Goal: Answer question/provide support

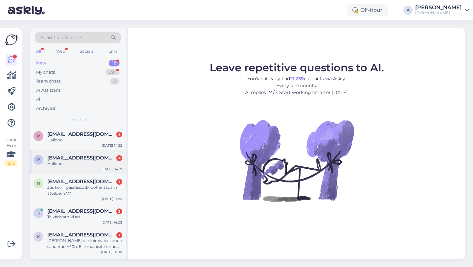
scroll to position [201, 0]
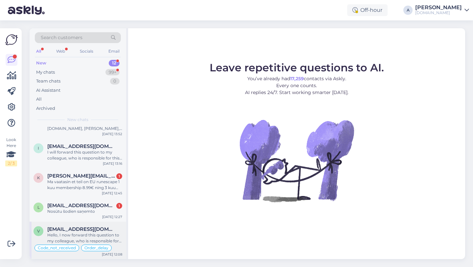
click at [68, 234] on div "Hello, I now forward this question to my colleague, who is responsible for this…" at bounding box center [84, 238] width 75 height 12
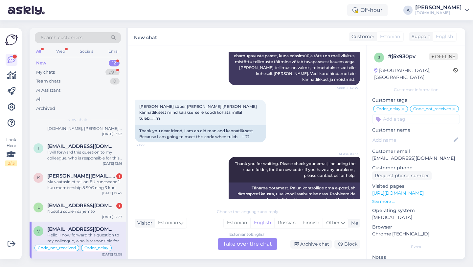
scroll to position [5533, 0]
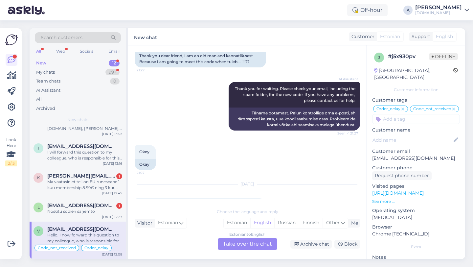
click at [251, 242] on div "Estonian to English Take over the chat" at bounding box center [247, 244] width 59 height 12
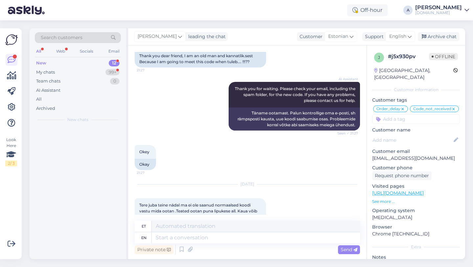
scroll to position [0, 0]
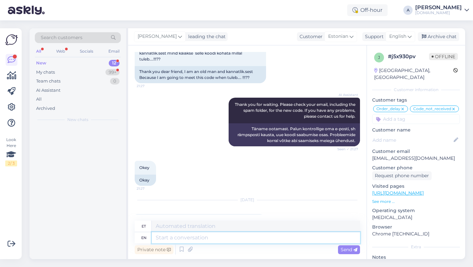
click at [211, 235] on textarea at bounding box center [256, 237] width 208 height 11
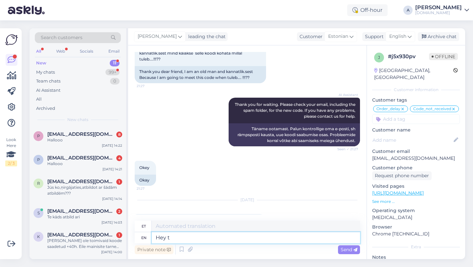
type textarea "Hey th"
type textarea "Hei"
type textarea "Hey there!"
type textarea "Tere!"
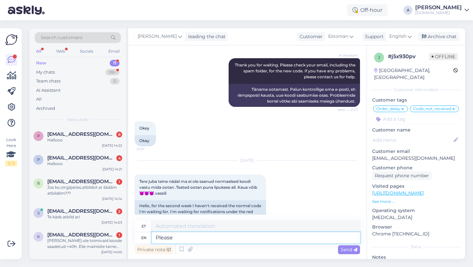
type textarea "Please s"
type textarea "Palun"
type textarea "Please share w"
type textarea "Palun jaga"
type textarea "Please share with me"
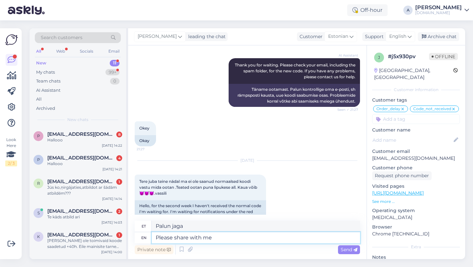
type textarea "Palun jagage"
type textarea "Please share with me you"
type textarea "Palun jaga minuga"
type textarea "Please share with me your or"
type textarea "Palun jaga minuga oma"
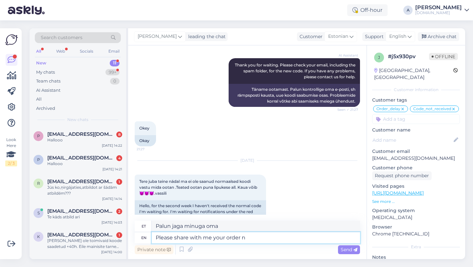
type textarea "Please share with me your order nu"
type textarea "Palun jaga minuga oma tellimust"
type textarea "Please share with me your order number."
type textarea "Palun jaga minuga oma tellimuse numbrit."
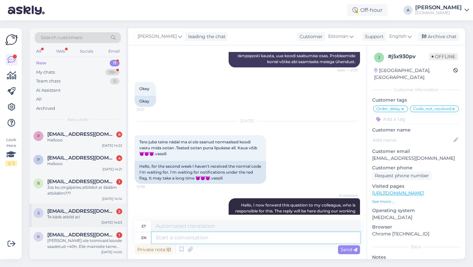
scroll to position [163, 0]
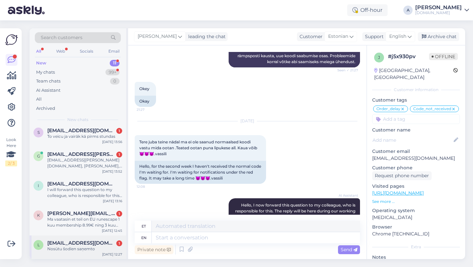
click at [83, 238] on div "l [EMAIL_ADDRESS][DOMAIN_NAME] 1 Nosūtu šodien saņemto [DATE] 12:27" at bounding box center [78, 247] width 97 height 24
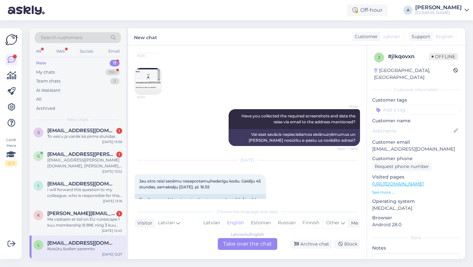
scroll to position [1699, 0]
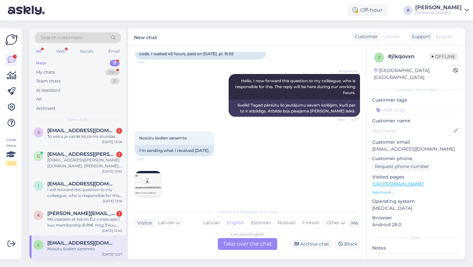
click at [143, 184] on img at bounding box center [148, 184] width 26 height 26
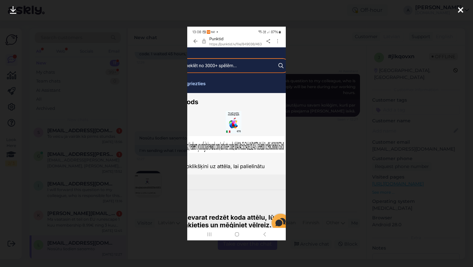
click at [459, 10] on icon at bounding box center [460, 10] width 5 height 9
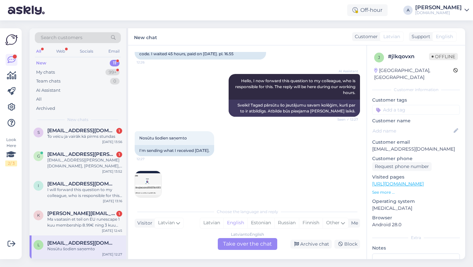
click at [230, 245] on div "Latvian to English Take over the chat" at bounding box center [247, 244] width 59 height 12
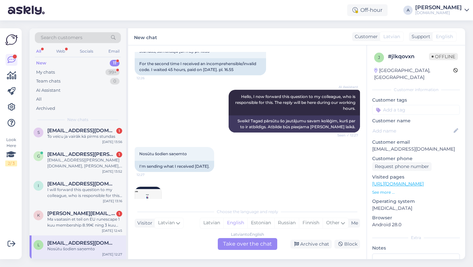
scroll to position [0, 0]
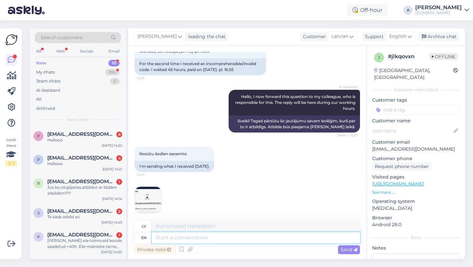
click at [205, 236] on textarea at bounding box center [256, 237] width 208 height 11
type textarea "Hey th"
type textarea "Hei"
type textarea "Hey there!"
type textarea "Sveiki!"
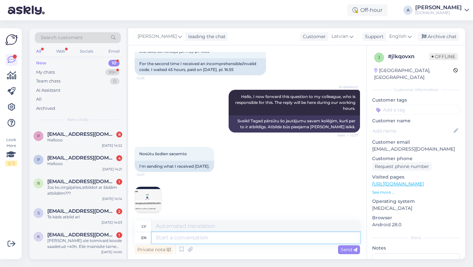
scroll to position [1723, 0]
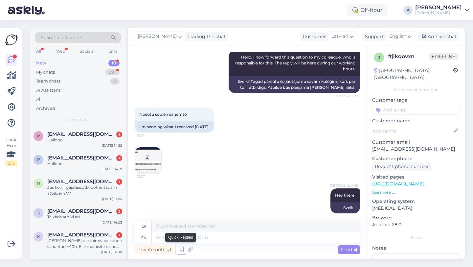
click at [180, 248] on icon at bounding box center [182, 249] width 8 height 10
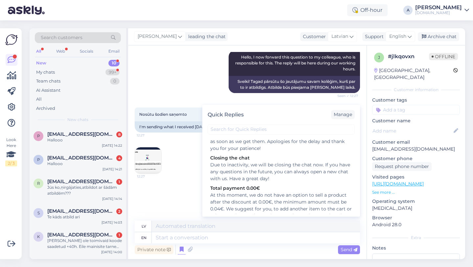
scroll to position [912, 0]
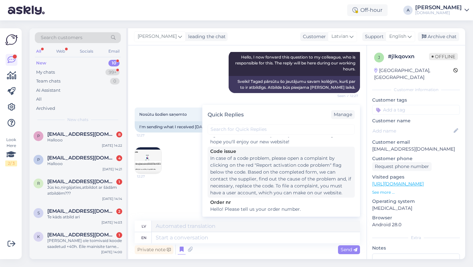
click at [229, 172] on div "In case of a code problem, please open a complaint by clicking on the red "Repo…" at bounding box center [281, 175] width 142 height 41
type textarea "[PERSON_NAME] problēma ar kodu, lūdzu, atveriet sūdzību, zem koda noklikšķinot …"
type textarea "In case of a code problem, please open a complaint by clicking on the red "Repo…"
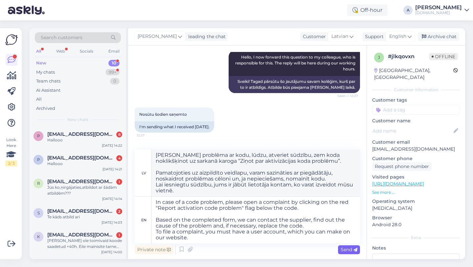
click at [356, 247] on span "Send" at bounding box center [349, 249] width 17 height 6
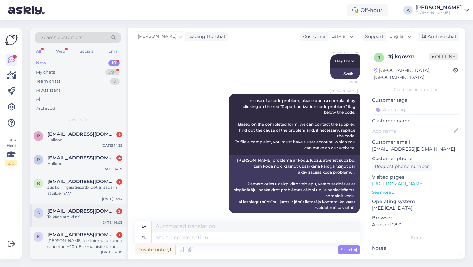
scroll to position [140, 0]
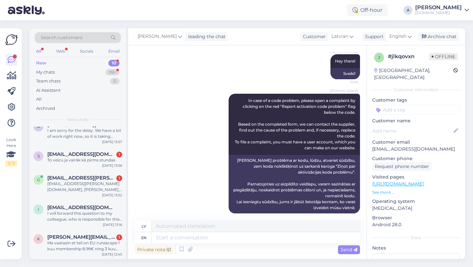
click at [394, 105] on input at bounding box center [416, 110] width 88 height 10
type input "code"
click at [391, 125] on span "Code_issue" at bounding box center [393, 127] width 22 height 4
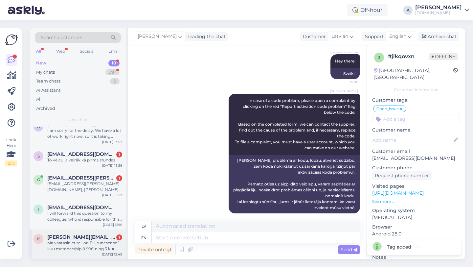
click at [69, 257] on div "k [PERSON_NAME][EMAIL_ADDRESS][DOMAIN_NAME] 1 Ma vaatasin et teil on EU runesca…" at bounding box center [78, 244] width 97 height 30
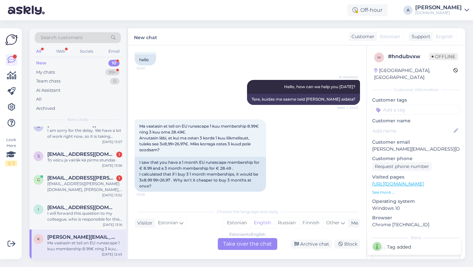
scroll to position [46, 0]
click at [243, 244] on div "Estonian to English Take over the chat" at bounding box center [247, 244] width 59 height 12
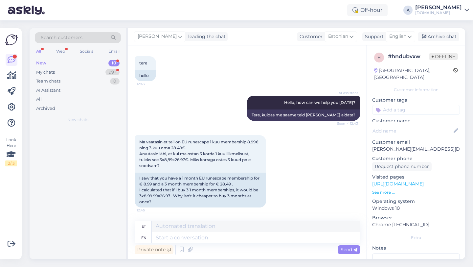
scroll to position [0, 0]
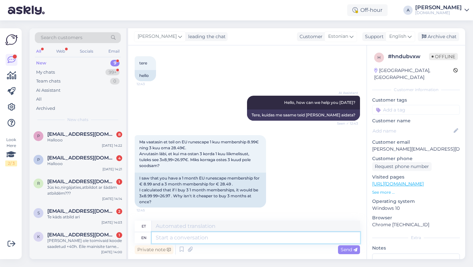
click at [203, 238] on textarea at bounding box center [256, 237] width 208 height 11
type textarea "Hey th"
type textarea "Hei"
type textarea "Hey there!"
type textarea "Tere!"
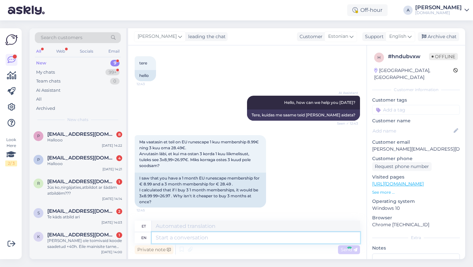
scroll to position [70, 0]
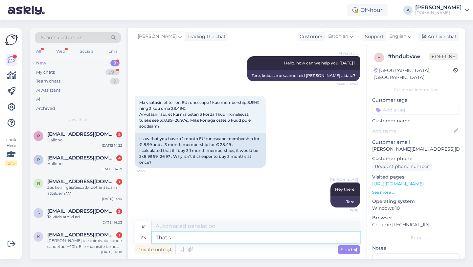
type textarea "That's"
type textarea "See on"
type textarea "That's the"
type textarea "See ongi"
type textarea "That's the proce"
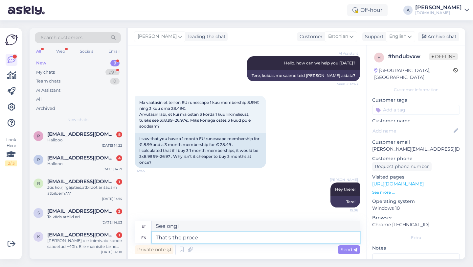
type textarea "See ongi protsess"
type textarea "That's the price"
type textarea "See on hind"
type textarea "That's the price from t"
type textarea "See on hind alates"
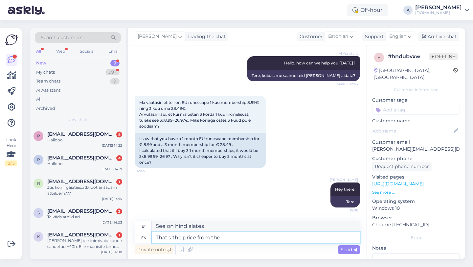
type textarea "That's the price from the"
type textarea "See on hind sealt"
type textarea "That's the price from"
type textarea "See on hind alates"
type textarea "That's the price from our"
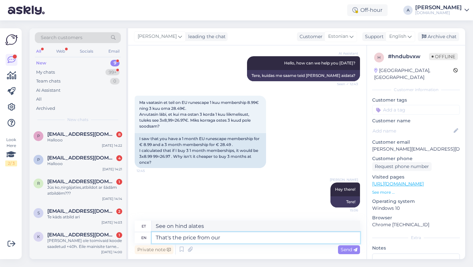
type textarea "See on meie poolt pakutav hind"
type textarea "That's the price from our sellers."
type textarea "See on meie müüjate hind."
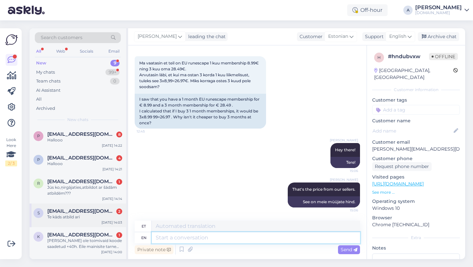
scroll to position [110, 0]
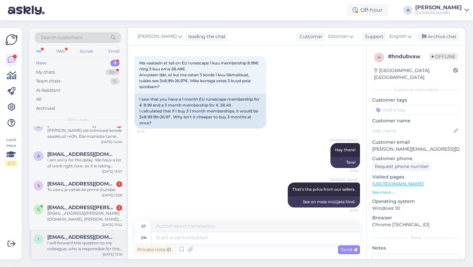
click at [65, 254] on div "i [EMAIL_ADDRESS][DOMAIN_NAME] I will forward this question to my colleague, wh…" at bounding box center [78, 244] width 97 height 30
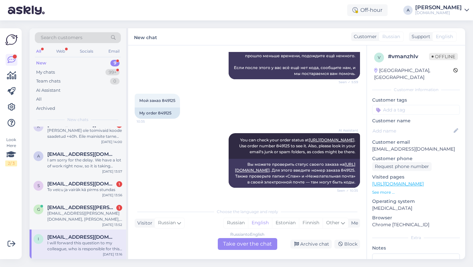
scroll to position [221, 0]
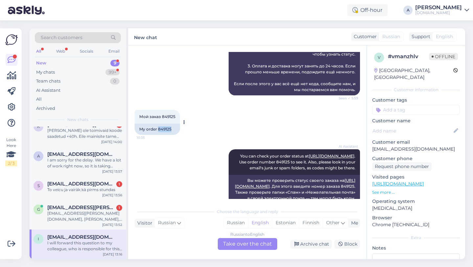
drag, startPoint x: 171, startPoint y: 135, endPoint x: 158, endPoint y: 135, distance: 12.8
click at [158, 135] on div "My order 849125" at bounding box center [157, 128] width 45 height 11
copy div "849125"
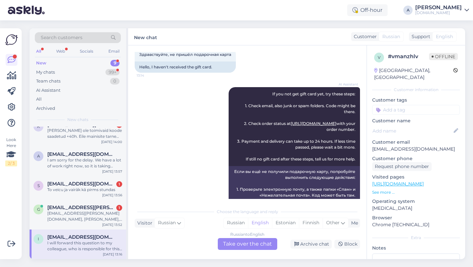
scroll to position [574, 0]
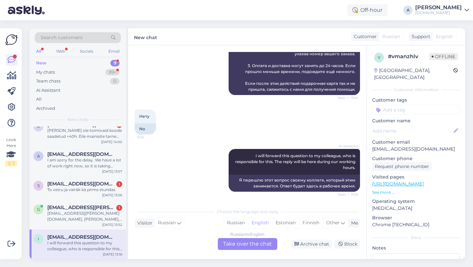
click at [258, 242] on div "Russian to English Take over the chat" at bounding box center [247, 244] width 59 height 12
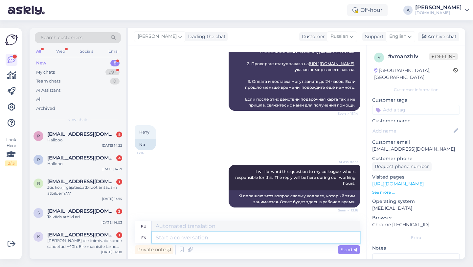
click at [210, 237] on textarea at bounding box center [256, 237] width 208 height 11
type textarea "Hey th"
type textarea "Привет"
type textarea "Hey there!"
type textarea "Привет!"
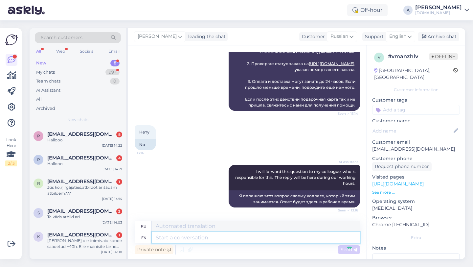
scroll to position [598, 0]
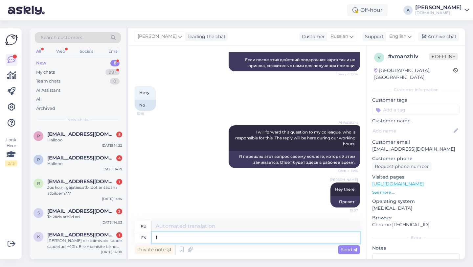
type textarea "I c"
type textarea "я"
type textarea "I can s"
type textarea "Я могу"
type textarea "I can see"
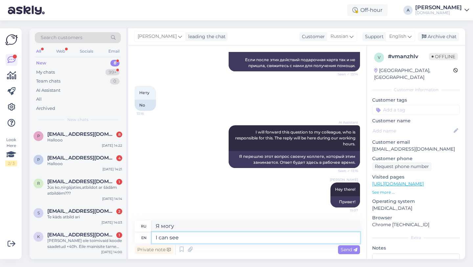
type textarea "я вижу"
type textarea "I can see internally tha"
type textarea "Я вижу внутренне"
type textarea "I can see internally that or"
type textarea "Я вижу внутренне, что"
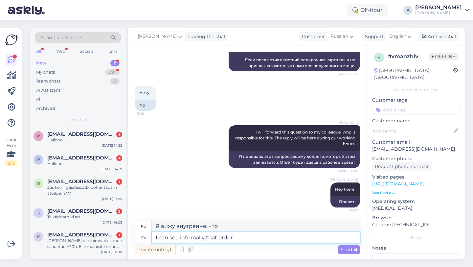
type textarea "I can see internally that order"
type textarea "Я вижу внутренне, что порядок"
paste textarea "849125"
type textarea "I can see internally that order 849125"
type textarea "Я вижу, что заказ 849125"
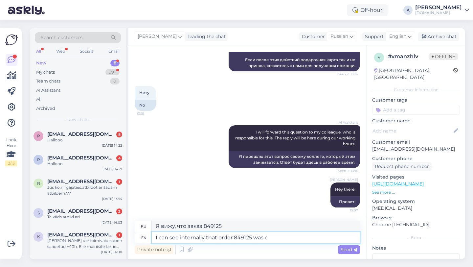
type textarea "I can see internally that order 849125 was co"
type textarea "Я вижу, что заказ 849125 был"
type textarea "I can see internally that order 849125 was completed."
type textarea "Я вижу, что заказ 849125 был выполнен."
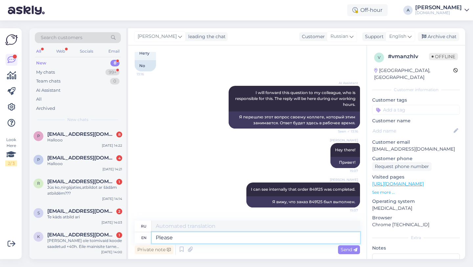
type textarea "Please c"
type textarea "Пожалуйста"
type textarea "Please check yo"
type textarea "пожалуйста, проверьте"
type textarea "Please check your em"
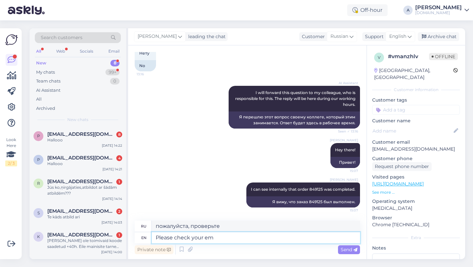
type textarea "Пожалуйста, проверьте ваш"
type textarea "Please check your emaila"
type textarea "Пожалуйста, проверьте свою электронную почту."
type textarea "Please check your email and"
type textarea "Пожалуйста, проверьте свою электронную почту и"
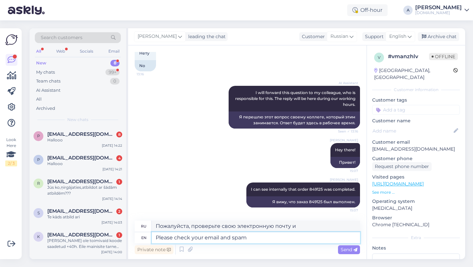
type textarea "Please check your email and spam"
type textarea "Пожалуйста, проверьте свою электронную почту и спам."
type textarea "Please check your email and spam folder."
type textarea "Пожалуйста, проверьте вашу электронную почту и папку со спамом."
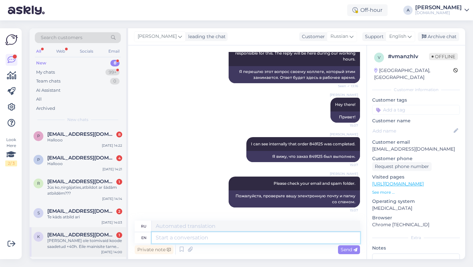
scroll to position [80, 0]
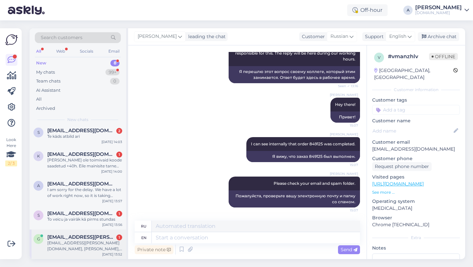
click at [82, 247] on div "[EMAIL_ADDRESS][PERSON_NAME][DOMAIN_NAME], [PERSON_NAME], [DATE]" at bounding box center [84, 246] width 75 height 12
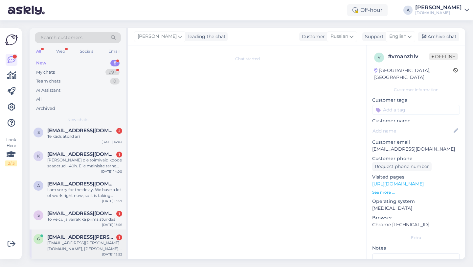
scroll to position [46, 0]
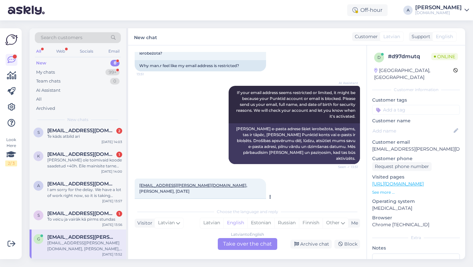
copy link "[EMAIL_ADDRESS][PERSON_NAME][DOMAIN_NAME]"
click at [254, 240] on div "Latvian to English Take over the chat" at bounding box center [247, 244] width 59 height 12
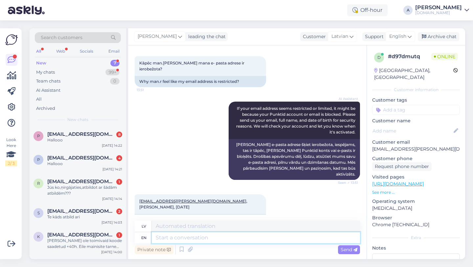
click at [218, 239] on textarea at bounding box center [256, 237] width 208 height 11
type textarea "Hey th"
type textarea "Hei"
type textarea "Hey there!"
type textarea "Sveiki!"
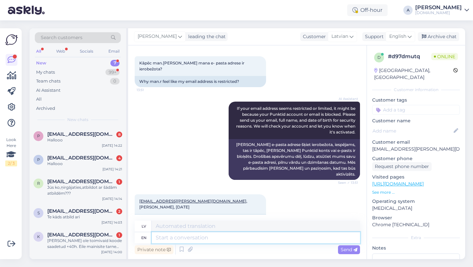
scroll to position [70, 0]
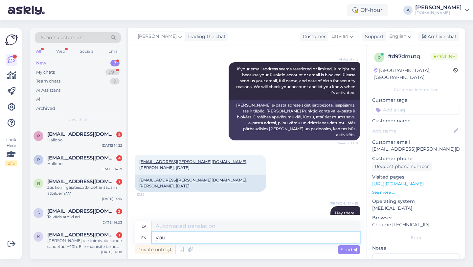
type textarea "you"
type textarea "tu"
type textarea "y"
type textarea "You"
type textarea "Tu"
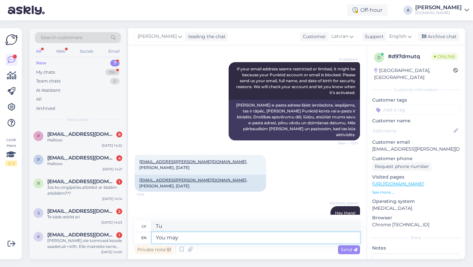
type textarea "You may t"
type textarea "Jūs varat"
type textarea "You may try n"
type textarea "Jūs varat mēģināt"
type textarea "You may try now."
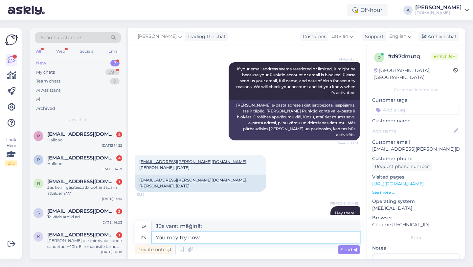
type textarea "Varat mēģināt tagad."
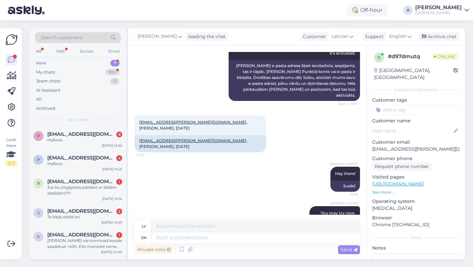
click at [393, 105] on input at bounding box center [416, 110] width 88 height 10
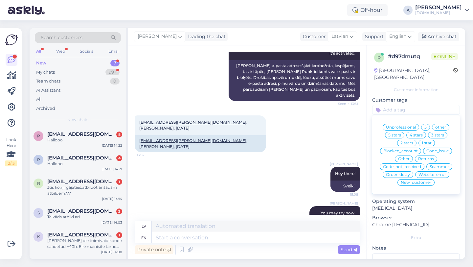
type input "v"
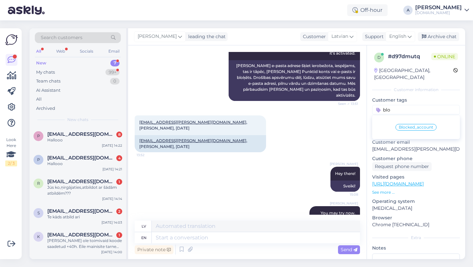
type input "blo"
click at [420, 125] on span "Blocked_account" at bounding box center [416, 127] width 34 height 4
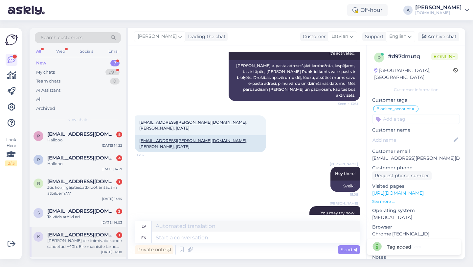
scroll to position [51, 0]
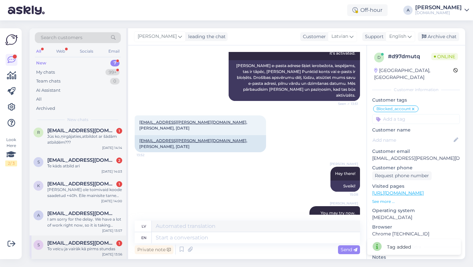
click at [92, 246] on div "To veicu ja vairāk kā pirms stundas" at bounding box center [84, 249] width 75 height 6
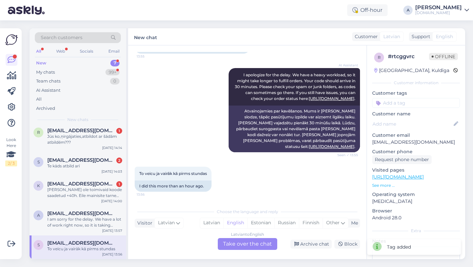
scroll to position [0, 0]
click at [254, 244] on div "Latvian to English Take over the chat" at bounding box center [247, 244] width 59 height 12
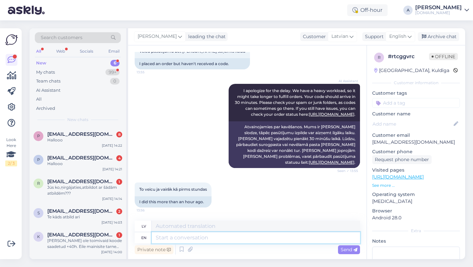
click at [216, 240] on textarea at bounding box center [256, 237] width 208 height 11
type textarea "Hey"
type textarea "Hei"
type textarea "Hey there!"
type textarea "Sveiki!"
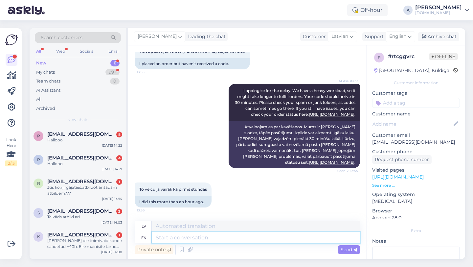
scroll to position [88, 0]
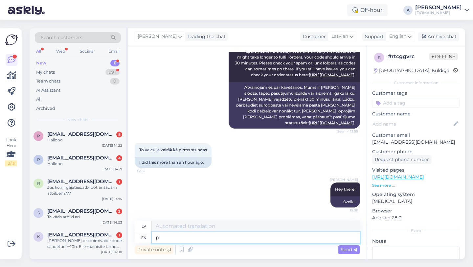
type textarea "p"
type textarea "Please"
type textarea "Lūdzu"
type textarea "Please share wi"
type textarea "Lūdzu, padalieties"
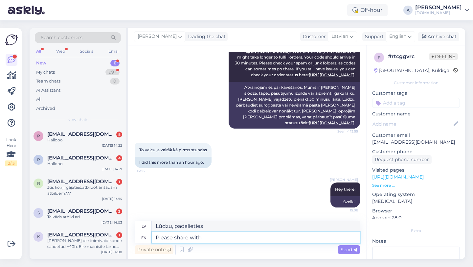
type textarea "Please share with m"
type textarea "Lūdzu, kopīgojiet ar"
type textarea "Please share with me your"
type textarea "Lūdzu, padalieties ar mani"
type textarea "Please share with me your o"
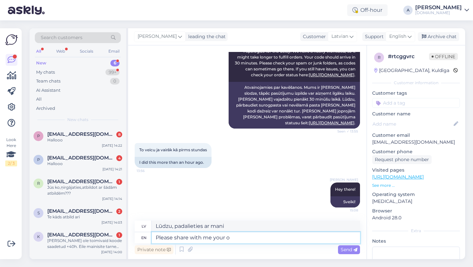
type textarea "Lūdzu, dalieties ar [PERSON_NAME]"
type textarea "Please share with me your order nu"
type textarea "Lūdzu, dalieties ar [PERSON_NAME] pasūtījumā"
type textarea "Please share with me your order number."
type textarea "Lūdzu, padalieties ar mani ar savu pasūtījuma numuru."
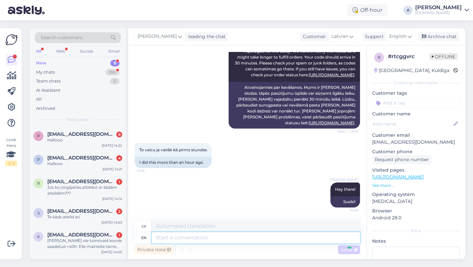
scroll to position [127, 0]
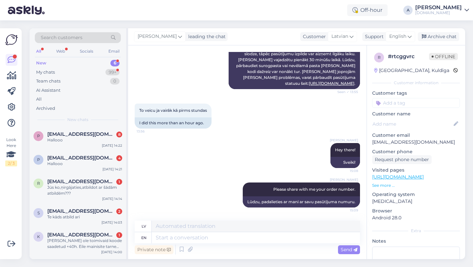
click at [396, 102] on input at bounding box center [416, 103] width 88 height 10
type input "orde"
click at [408, 119] on span "Order_delay" at bounding box center [416, 120] width 24 height 4
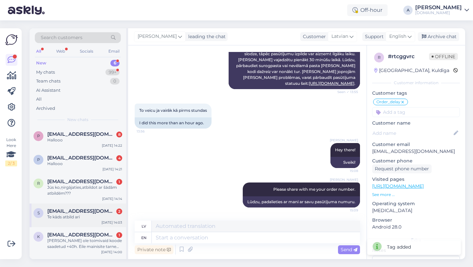
scroll to position [27, 0]
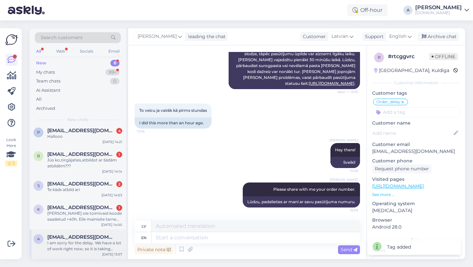
click at [89, 247] on div "I am sorry for the delay. We have a lot of work right now, so it is taking long…" at bounding box center [84, 246] width 75 height 12
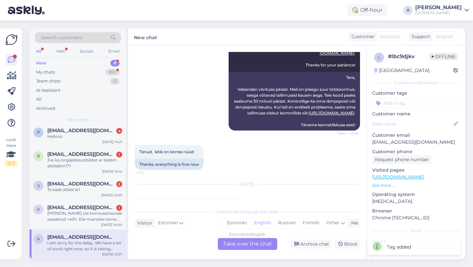
scroll to position [245, 0]
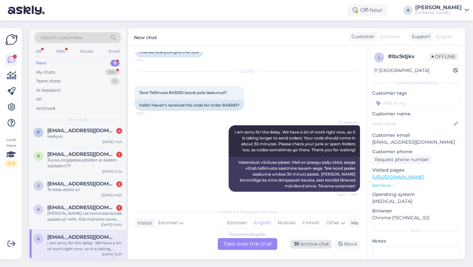
click at [308, 245] on div "Archive chat" at bounding box center [310, 243] width 41 height 9
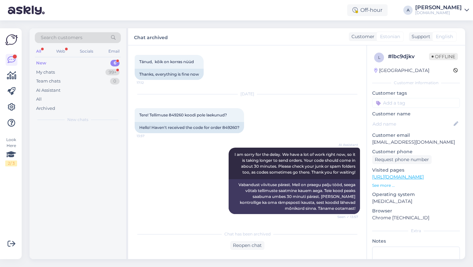
scroll to position [223, 0]
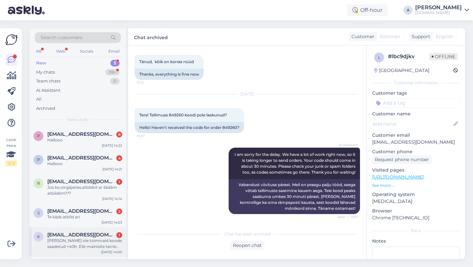
click at [68, 246] on div "[PERSON_NAME] ole toimivaid koode saadetud +40h. Eile mainisite tarne probleeme." at bounding box center [84, 243] width 75 height 12
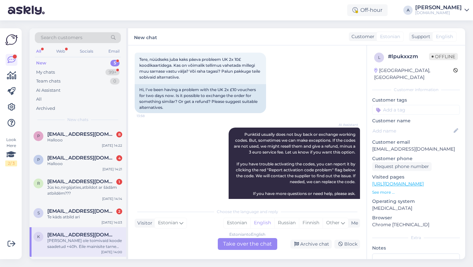
scroll to position [0, 0]
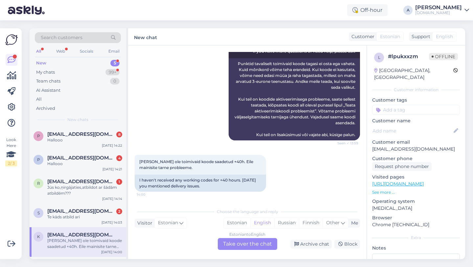
click at [240, 246] on div "Estonian to English Take over the chat" at bounding box center [247, 244] width 59 height 12
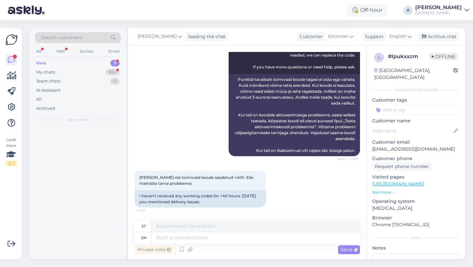
scroll to position [161, 0]
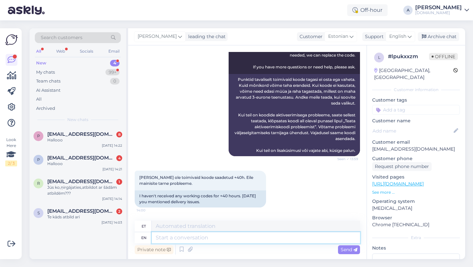
click at [210, 241] on textarea at bounding box center [256, 237] width 208 height 11
type textarea "HEY T"
type textarea "HEI"
type textarea "Hey the"
type textarea "Hei"
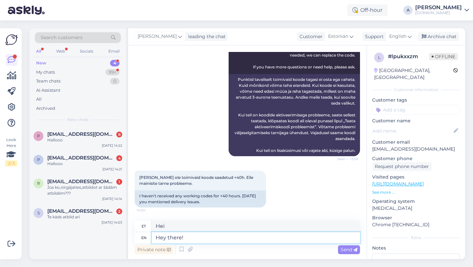
type textarea "Hey there!"
type textarea "Tere!"
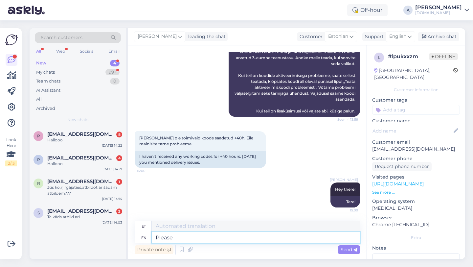
type textarea "Please s"
type textarea "Palun"
type textarea "Please share w"
type textarea "Palun jaga"
type textarea "Please share with me"
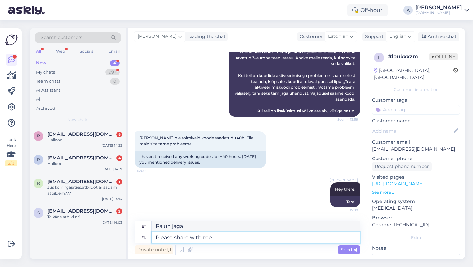
type textarea "Palun jagage"
type textarea "Please share with me y"
type textarea "Palun jaga minuga"
type textarea "Please share with me your or"
type textarea "Palun jaga minuga oma"
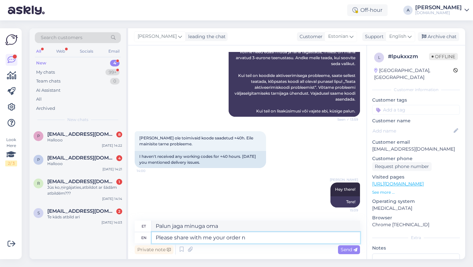
type textarea "Please share with me your order nu"
type textarea "Palun jaga minuga oma tellimust"
type textarea "Please share with me your order number."
type textarea "Palun jaga minuga oma tellimuse numbrit."
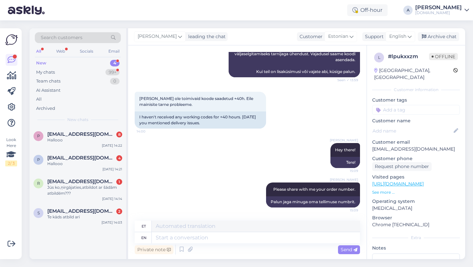
click at [391, 106] on input at bounding box center [416, 110] width 88 height 10
type input "orde"
click at [408, 125] on span "Order_delay" at bounding box center [416, 127] width 24 height 4
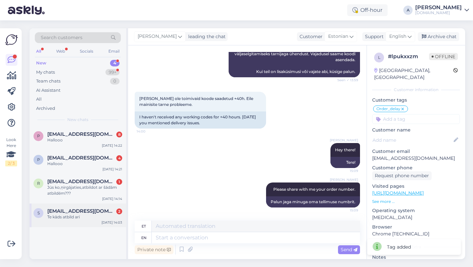
click at [83, 209] on span "[EMAIL_ADDRESS][DOMAIN_NAME]" at bounding box center [81, 211] width 68 height 6
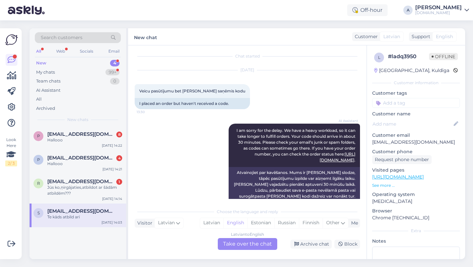
scroll to position [103, 0]
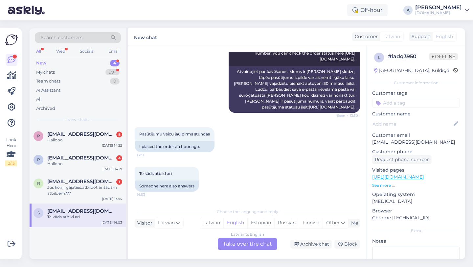
click at [263, 244] on div "Latvian to English Take over the chat" at bounding box center [247, 244] width 59 height 12
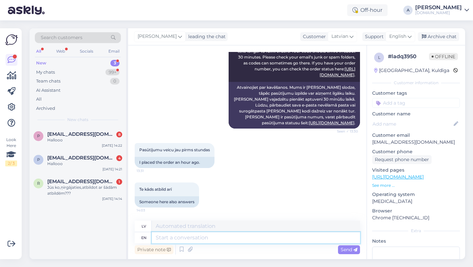
click at [224, 238] on textarea at bounding box center [256, 237] width 208 height 11
type textarea "Hey t"
type textarea "Hei"
type textarea "Hey there!"
type textarea "Sveiki!"
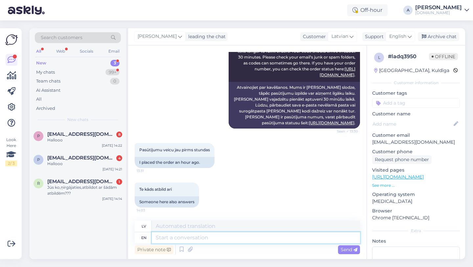
scroll to position [127, 0]
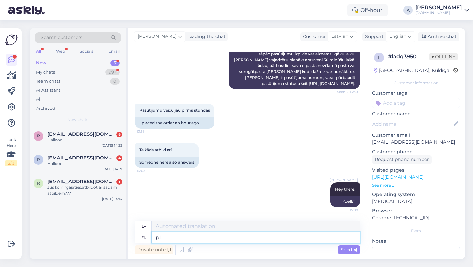
type textarea "p"
type textarea "Please sh"
type textarea "Lūdzu"
type textarea "Please share wi"
type textarea "Lūdzu, padalieties"
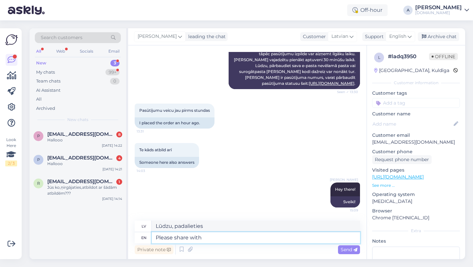
type textarea "Please share with m"
type textarea "Lūdzu, kopīgojiet ar"
type textarea "Please share with me you"
type textarea "Lūdzu, padalieties ar mani"
type textarea "Please share with me your or"
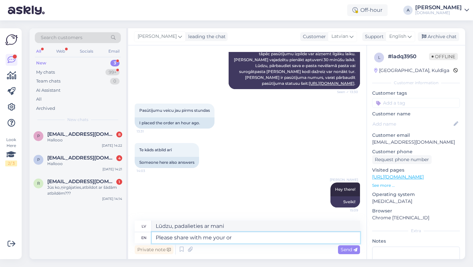
type textarea "Lūdzu, dalieties ar [PERSON_NAME]"
type textarea "Please share with me your order nu"
type textarea "Lūdzu, dalieties ar [PERSON_NAME] pasūtījumā"
type textarea "Please share with me your order number."
type textarea "Lūdzu, padalieties ar mani ar savu pasūtījuma numuru."
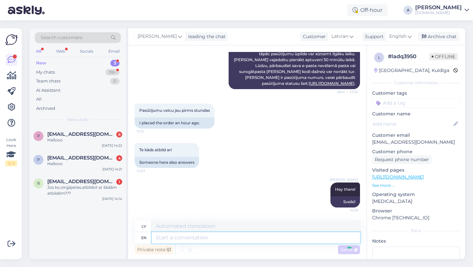
scroll to position [166, 0]
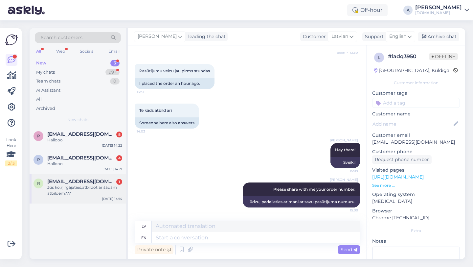
click at [92, 192] on div "Jūs ko,ņirgājaties,atbildot ar šādām atbildēm???" at bounding box center [84, 190] width 75 height 12
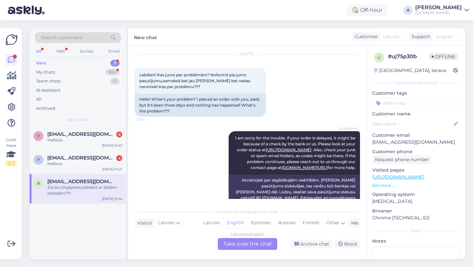
scroll to position [0, 0]
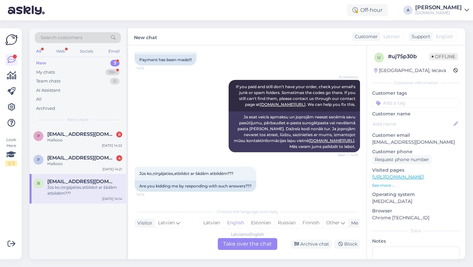
click at [239, 247] on div "Latvian to English Take over the chat" at bounding box center [247, 244] width 59 height 12
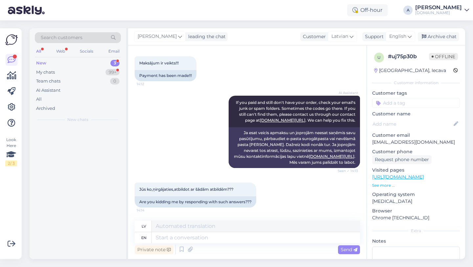
scroll to position [371, 0]
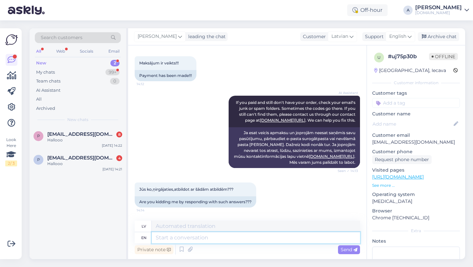
click at [214, 238] on textarea at bounding box center [256, 237] width 208 height 11
type textarea "Hey the"
type textarea "Hei"
type textarea "Hey there!"
type textarea "Sveiki!"
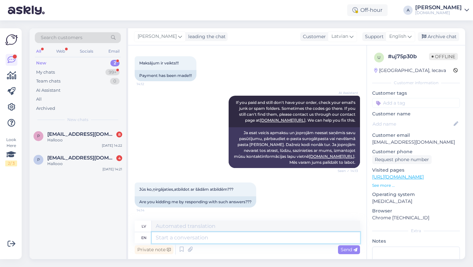
scroll to position [411, 0]
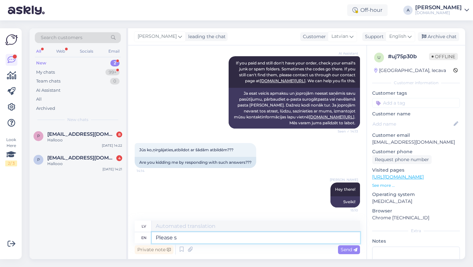
type textarea "Please sh"
type textarea "Lūdzu"
type textarea "Please share w"
type textarea "Lūdzu, padalieties"
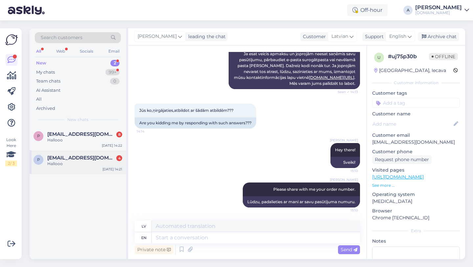
click at [75, 165] on div "Hallooo" at bounding box center [84, 164] width 75 height 6
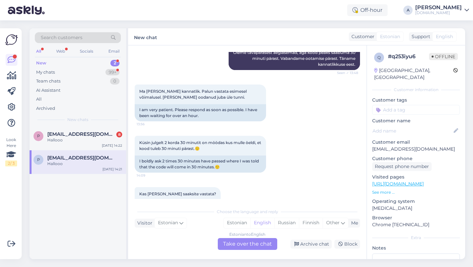
scroll to position [523, 0]
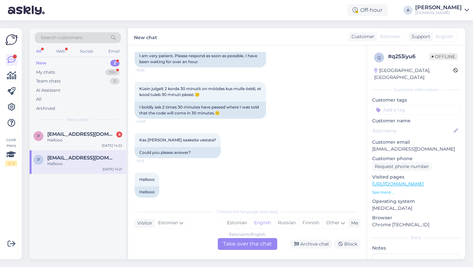
click at [234, 243] on div "Estonian to English Take over the chat" at bounding box center [247, 244] width 59 height 12
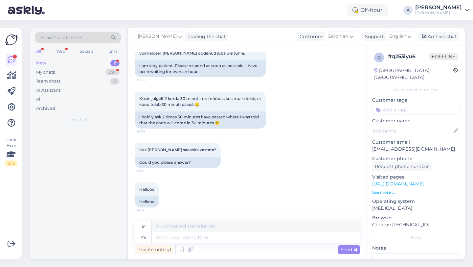
scroll to position [507, 0]
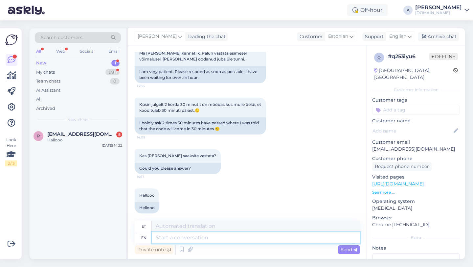
click at [205, 239] on textarea at bounding box center [256, 237] width 208 height 11
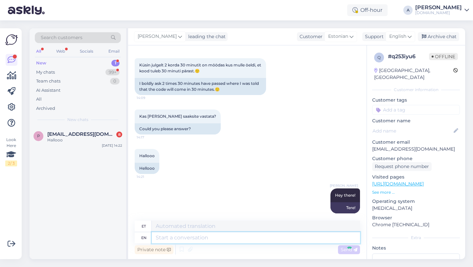
scroll to position [586, 0]
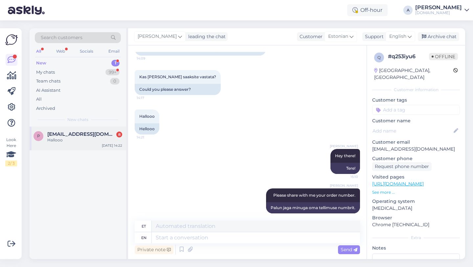
click at [99, 136] on span "[EMAIL_ADDRESS][DOMAIN_NAME]" at bounding box center [81, 134] width 68 height 6
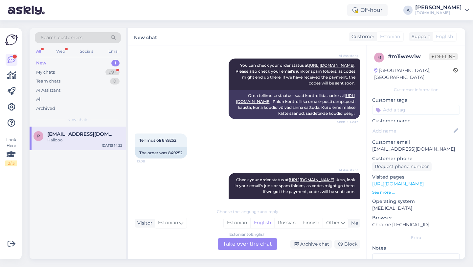
scroll to position [76, 0]
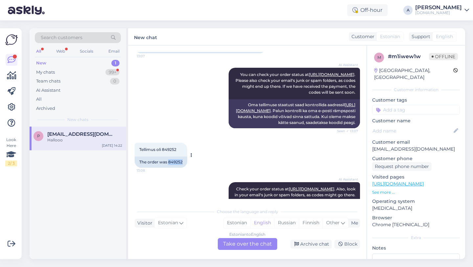
drag, startPoint x: 184, startPoint y: 161, endPoint x: 172, endPoint y: 161, distance: 11.8
click at [169, 161] on div "The order was 849252" at bounding box center [161, 161] width 53 height 11
copy div "849252"
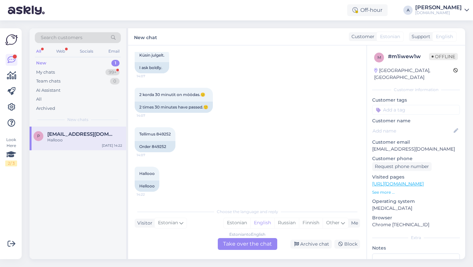
click at [245, 246] on div "Estonian to English Take over the chat" at bounding box center [247, 244] width 59 height 12
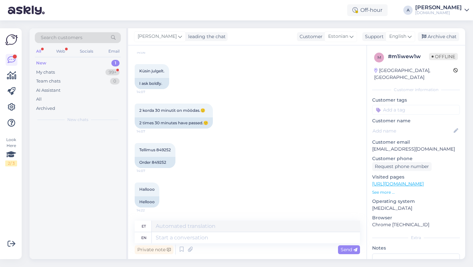
scroll to position [541, 0]
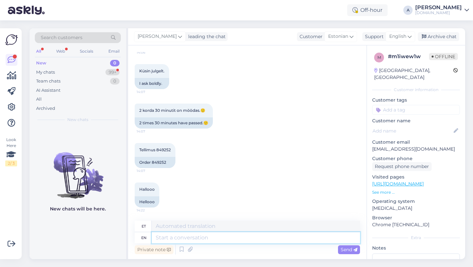
click at [226, 241] on textarea at bounding box center [256, 237] width 208 height 11
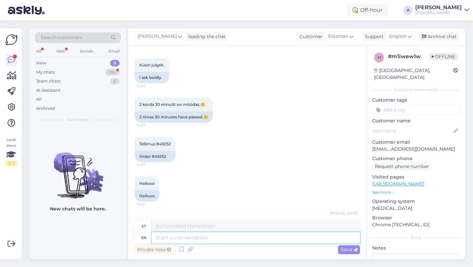
scroll to position [580, 0]
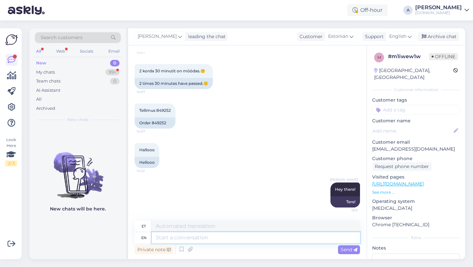
click at [195, 241] on textarea at bounding box center [256, 237] width 208 height 11
paste textarea "Due to unexpectedly high demand, the supplier has encountered delivery difficul…"
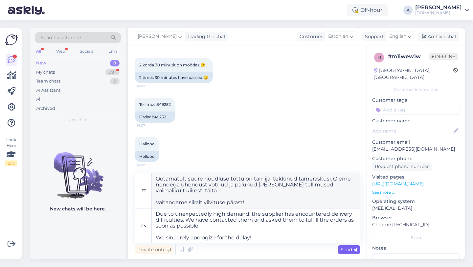
click at [342, 252] on div "Send" at bounding box center [349, 249] width 22 height 9
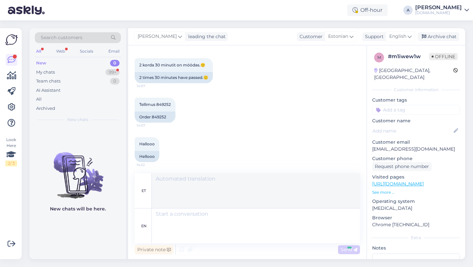
scroll to position [667, 0]
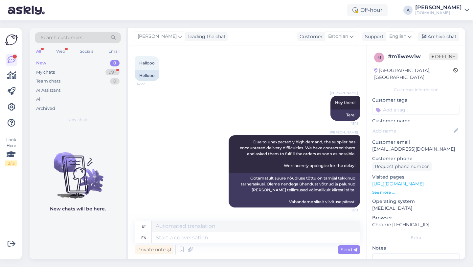
click at [388, 105] on input at bounding box center [416, 110] width 88 height 10
click at [417, 125] on span "Order_delay" at bounding box center [416, 127] width 24 height 4
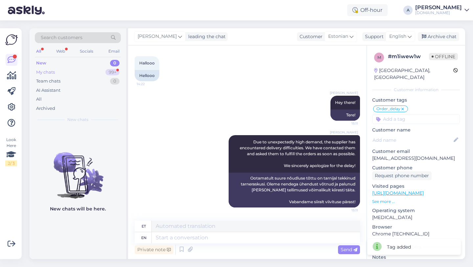
click at [108, 74] on div "99+" at bounding box center [112, 72] width 14 height 7
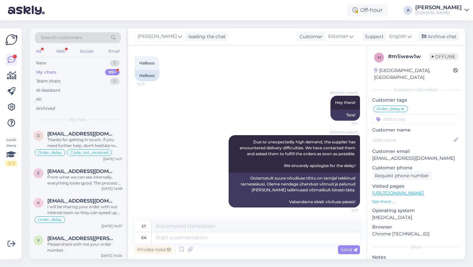
scroll to position [3788, 0]
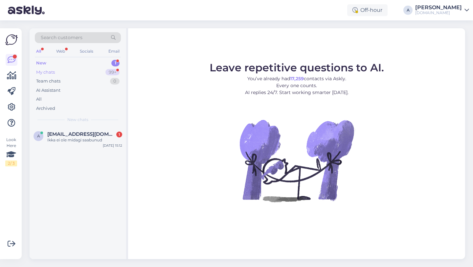
click at [108, 72] on div "99+" at bounding box center [112, 72] width 14 height 7
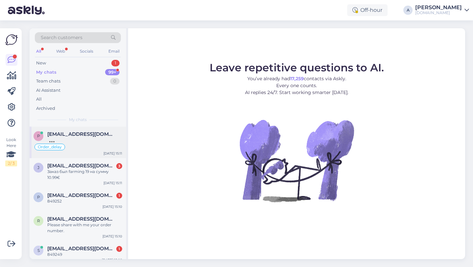
click at [102, 141] on div at bounding box center [84, 140] width 75 height 6
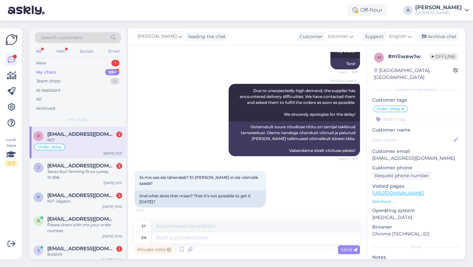
scroll to position [752, 0]
